Goal: Navigation & Orientation: Find specific page/section

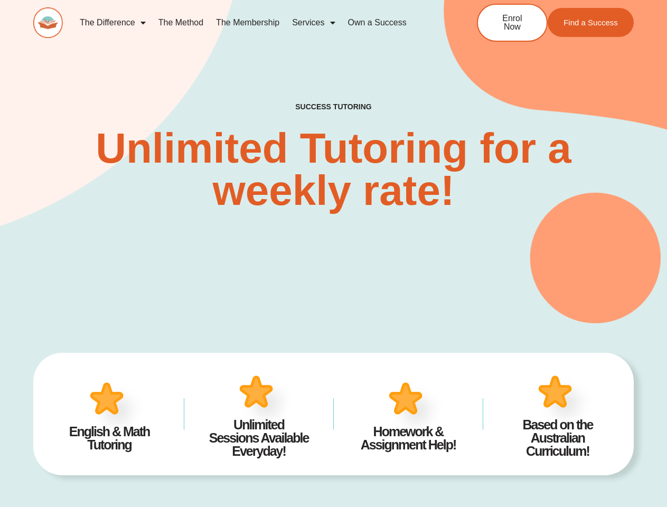
click at [333, 253] on div "SUCCESS TUTORING​ Unlimited Tutoring for a weekly rate!" at bounding box center [333, 141] width 600 height 364
click at [313, 23] on link "Services" at bounding box center [313, 23] width 55 height 24
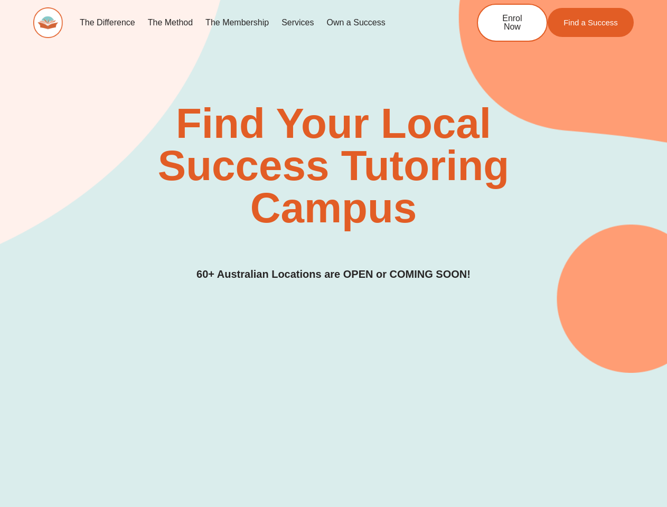
click at [333, 253] on div "Find Your Local Success Tutoring Campus 60+ Australian Locations are OPEN or CO…" at bounding box center [333, 192] width 600 height 180
click at [297, 23] on link "Services" at bounding box center [297, 23] width 45 height 24
